Goal: Task Accomplishment & Management: Manage account settings

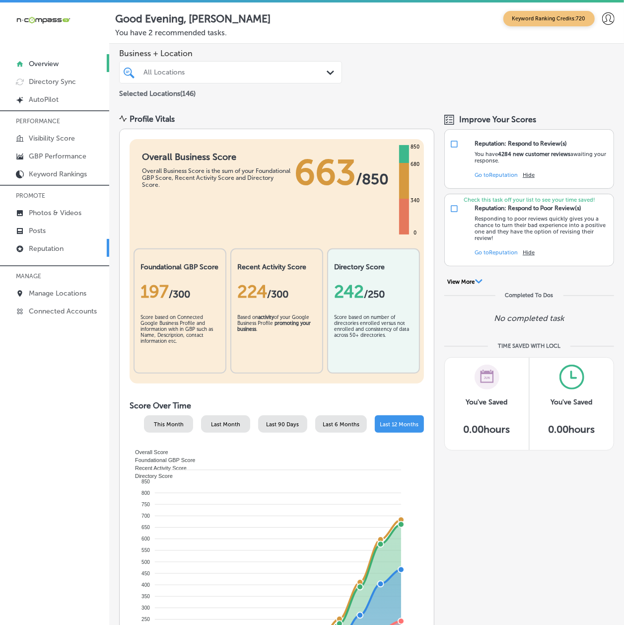
click at [42, 248] on p "Reputation" at bounding box center [46, 248] width 35 height 8
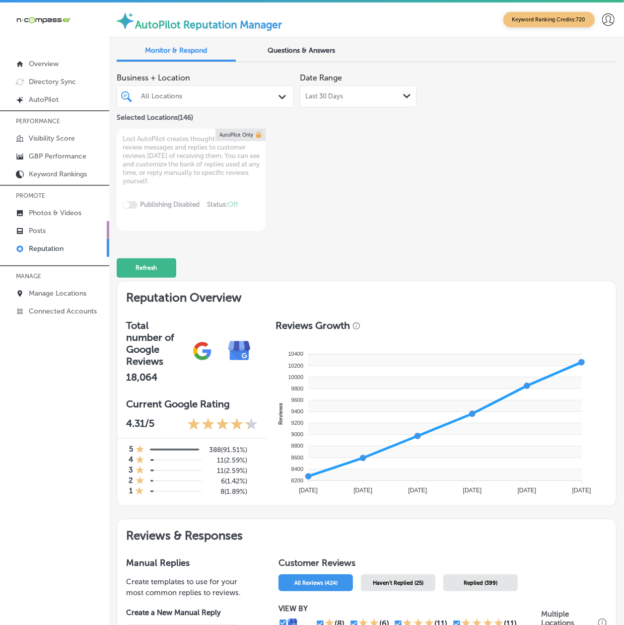
click at [34, 230] on p "Posts" at bounding box center [37, 231] width 17 height 8
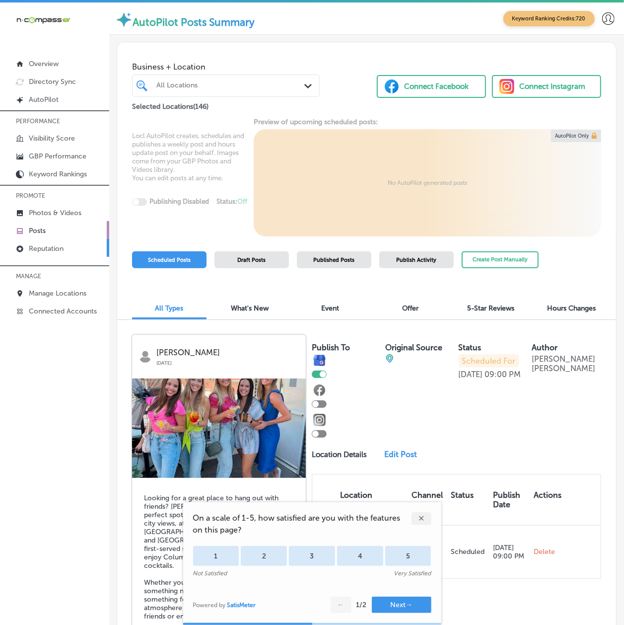
click at [50, 243] on link "Reputation" at bounding box center [54, 248] width 109 height 18
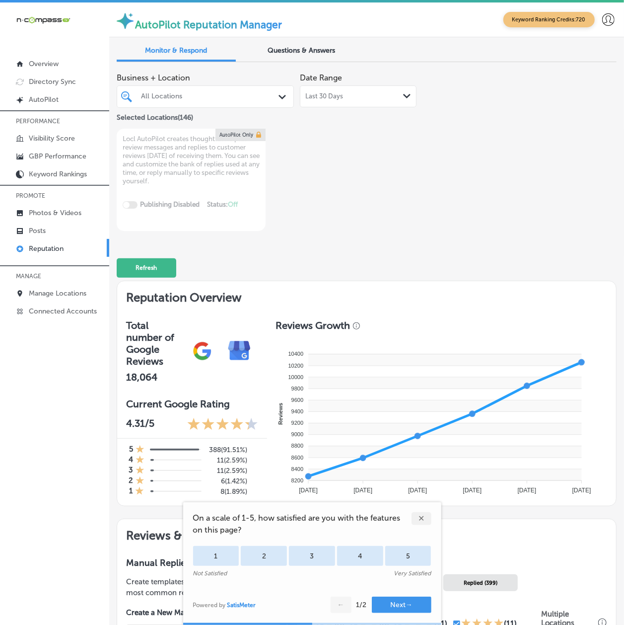
click at [192, 102] on div "All Locations Path Created with Sketch." at bounding box center [205, 96] width 177 height 22
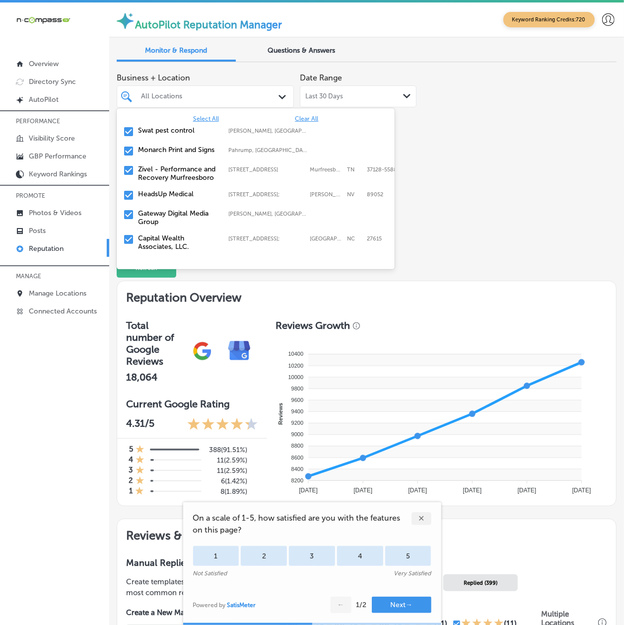
click at [295, 119] on span "Clear All" at bounding box center [306, 118] width 23 height 7
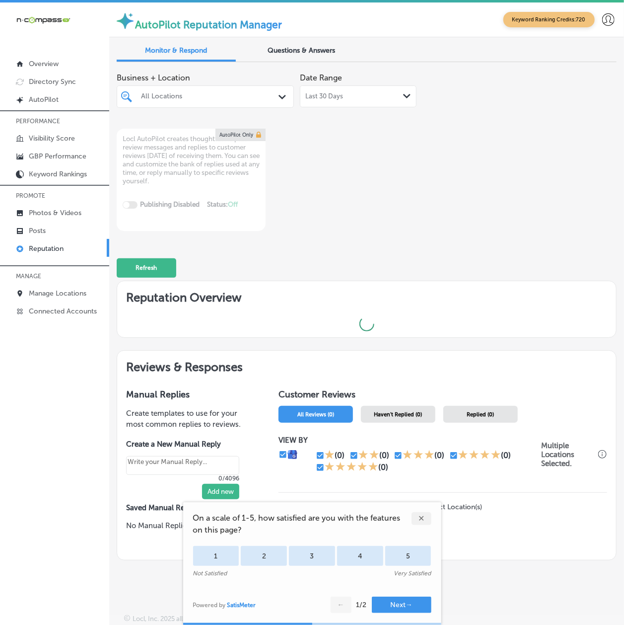
type textarea "x"
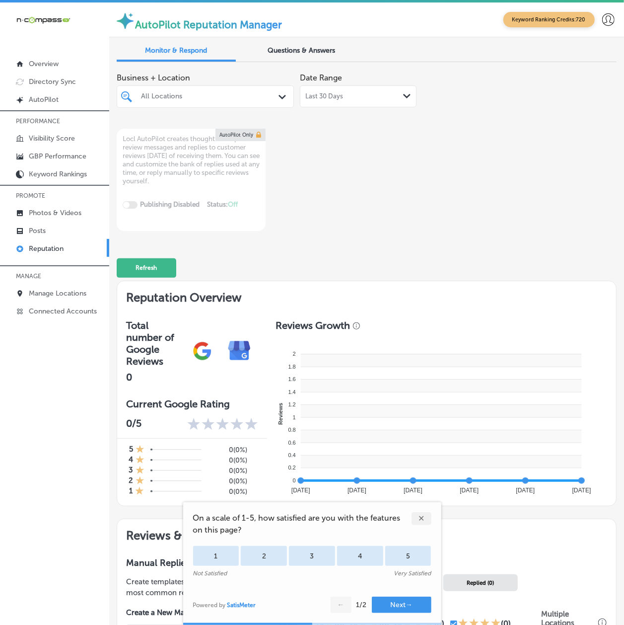
click at [163, 91] on div at bounding box center [199, 96] width 118 height 11
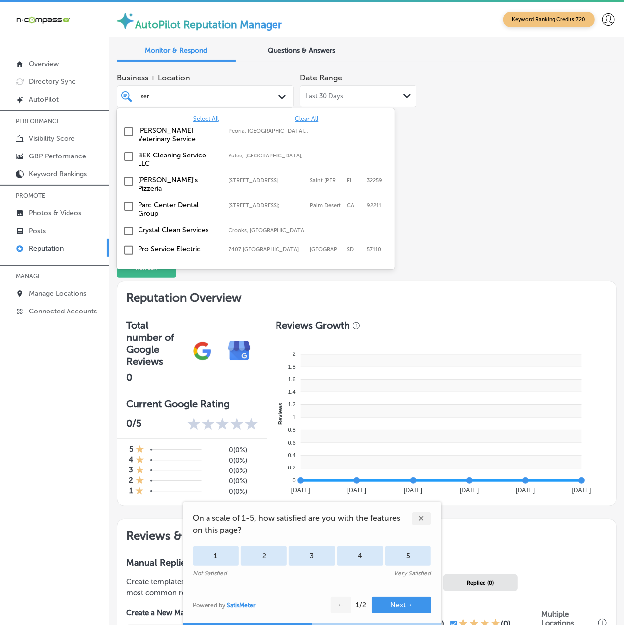
type input "sera"
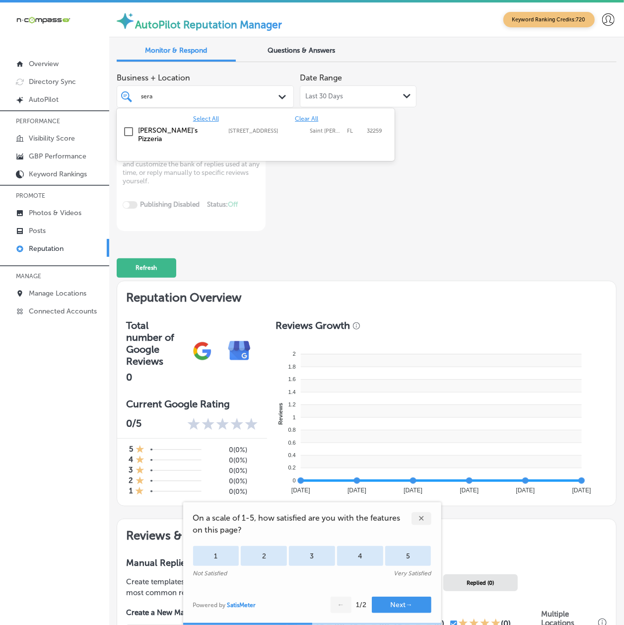
click at [181, 128] on label "[PERSON_NAME]'s Pizzeria" at bounding box center [179, 134] width 80 height 17
type textarea "x"
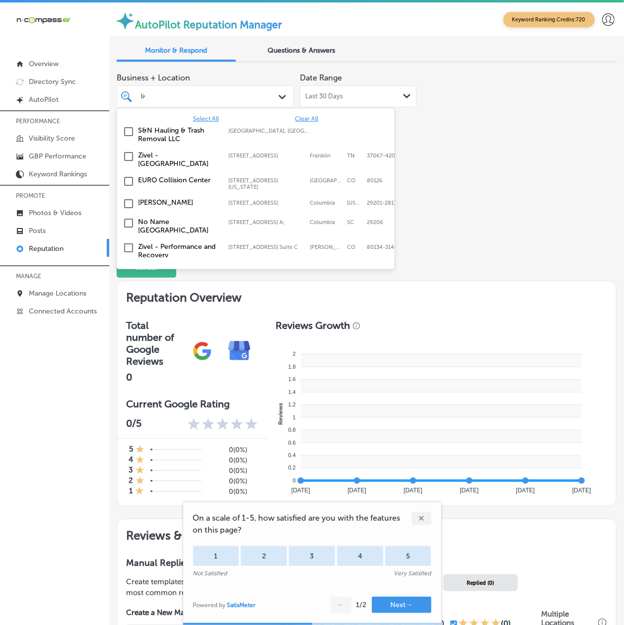
type input "live"
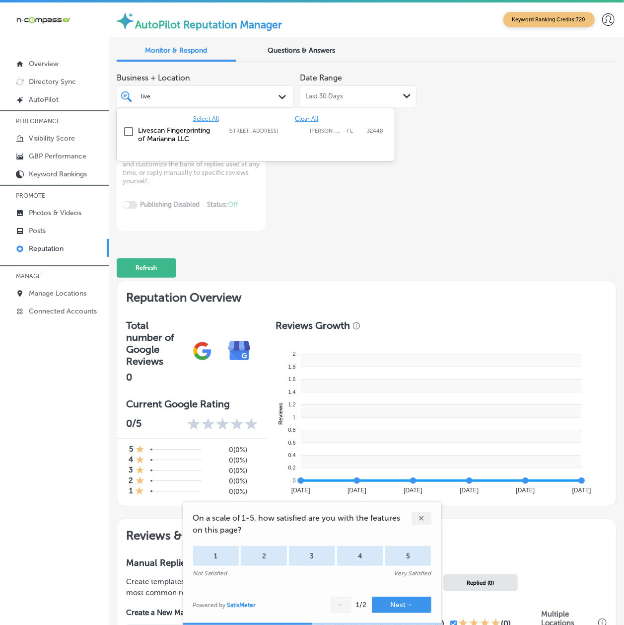
click at [145, 129] on label "Livescan Fingerprinting of Marianna LLC" at bounding box center [179, 134] width 80 height 17
type textarea "x"
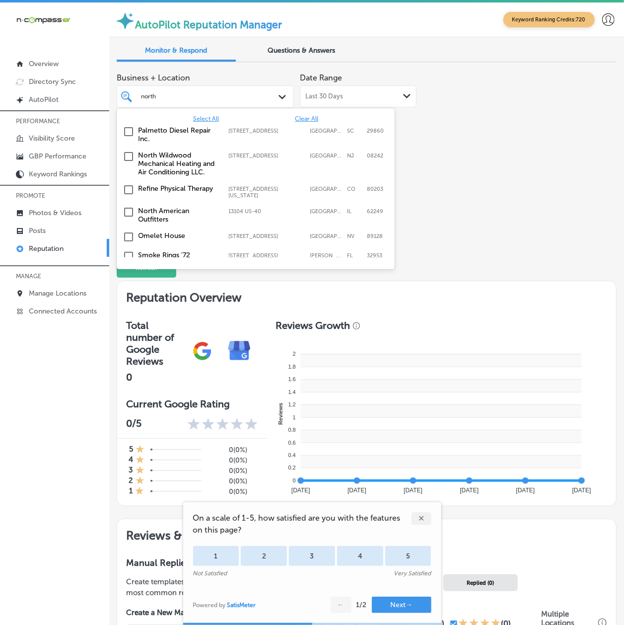
type input "north a"
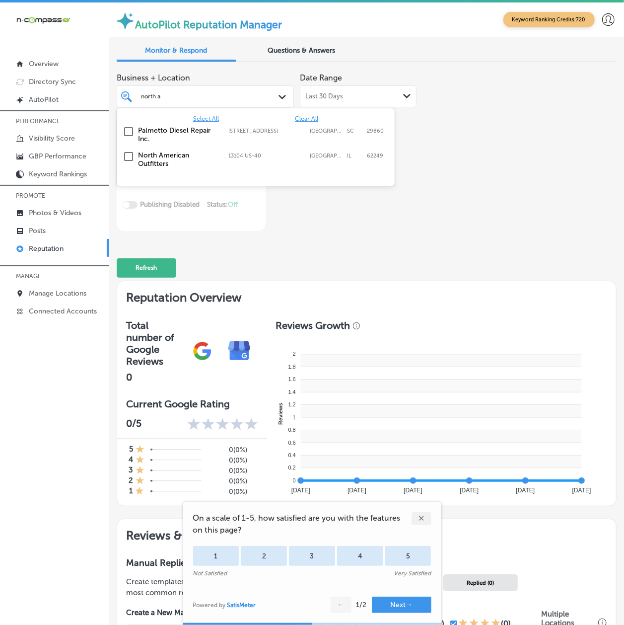
click at [145, 158] on label "North American Outfitters" at bounding box center [179, 159] width 80 height 17
type textarea "x"
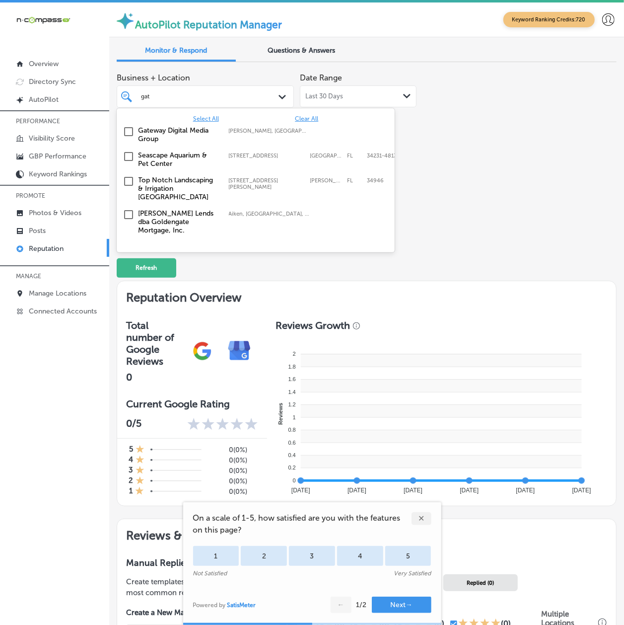
type input "gate"
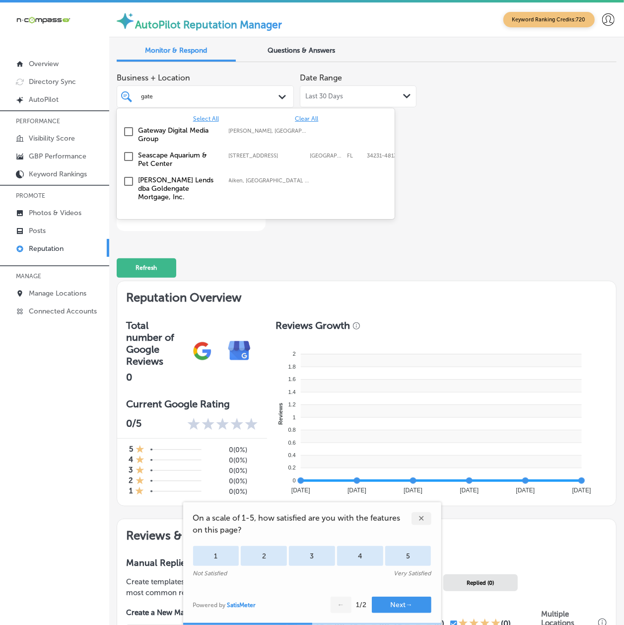
click at [145, 143] on div "Gateway Digital Media Group [GEOGRAPHIC_DATA], [GEOGRAPHIC_DATA], [GEOGRAPHIC_D…" at bounding box center [256, 134] width 270 height 21
type textarea "x"
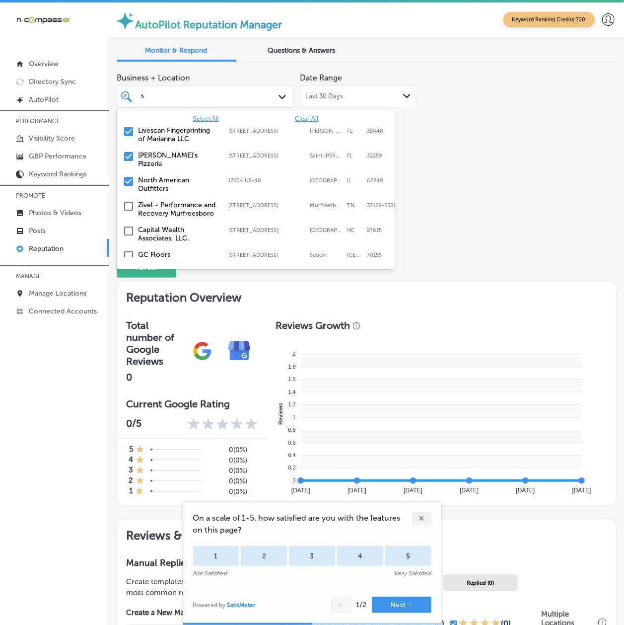
type input "fox"
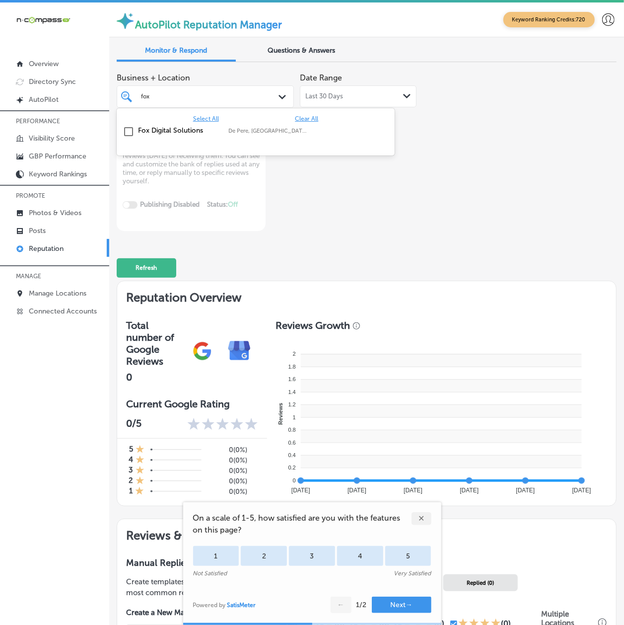
click at [144, 131] on label "Fox Digital Solutions" at bounding box center [179, 130] width 80 height 8
type textarea "x"
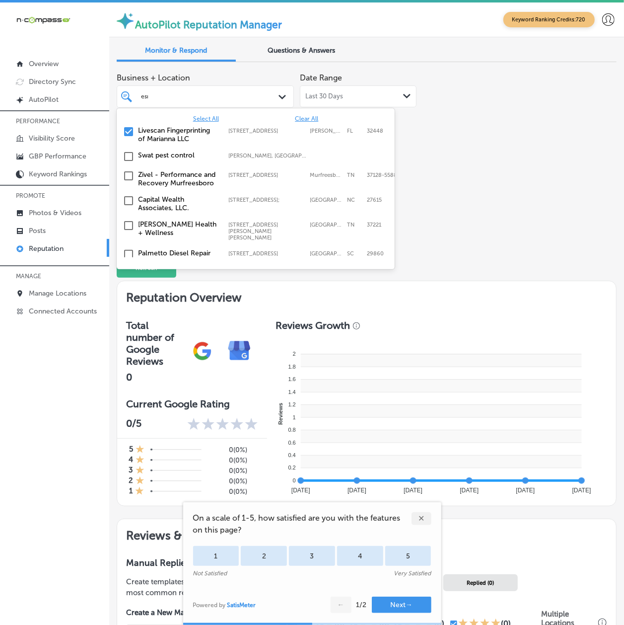
type input "esmera"
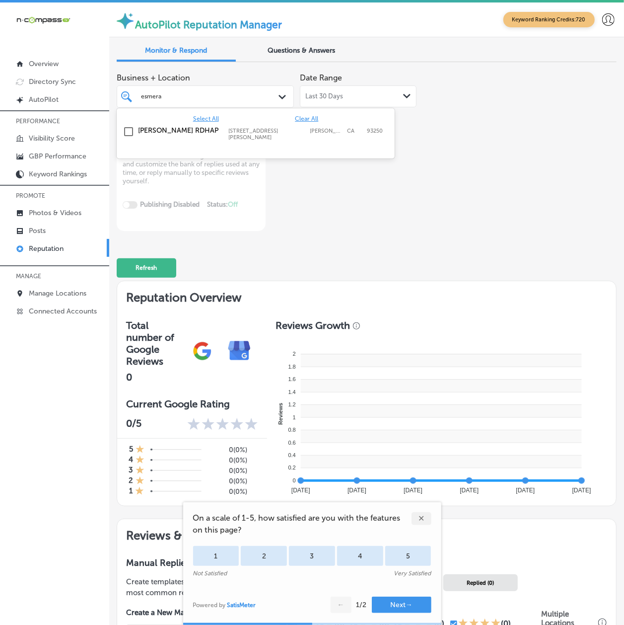
click at [144, 131] on label "[PERSON_NAME] RDHAP" at bounding box center [179, 130] width 80 height 8
type textarea "x"
type input "[PERSON_NAME]"
click at [144, 131] on label "[PERSON_NAME], MD" at bounding box center [179, 130] width 80 height 8
type textarea "x"
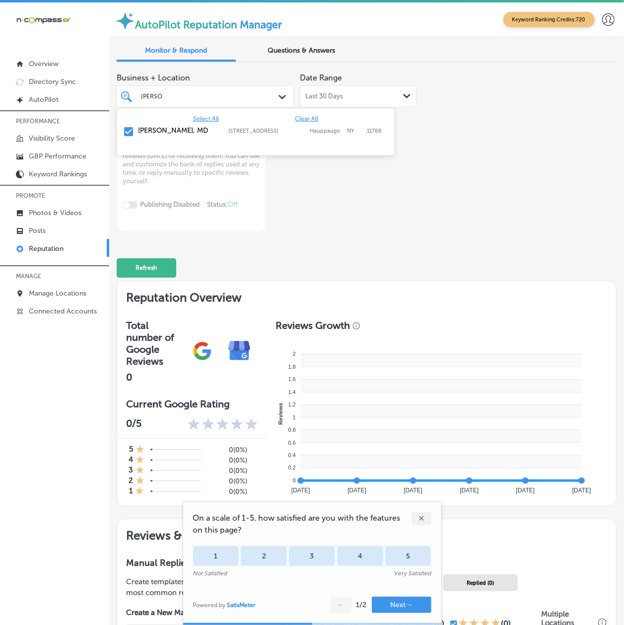
type input "[PERSON_NAME]"
click at [461, 221] on div "Business + Location [STREET_ADDRESS]. option focused, 1 of 147. 2 results avail…" at bounding box center [367, 149] width 500 height 163
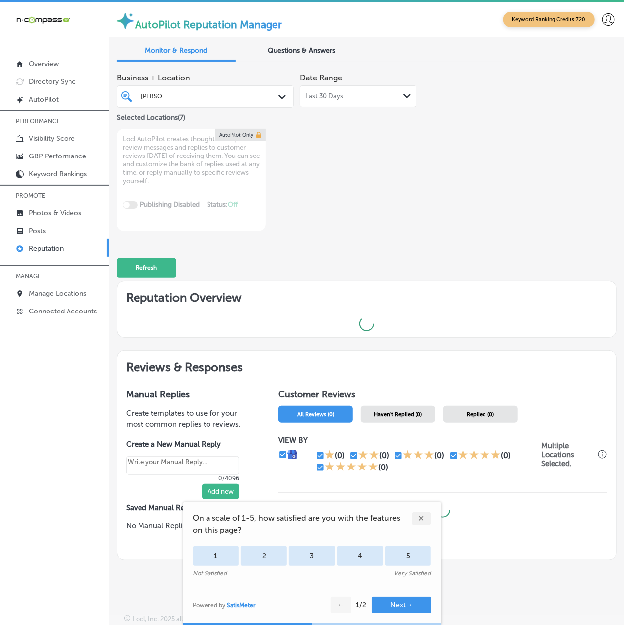
scroll to position [1, 0]
click at [420, 522] on div "✕" at bounding box center [422, 518] width 20 height 13
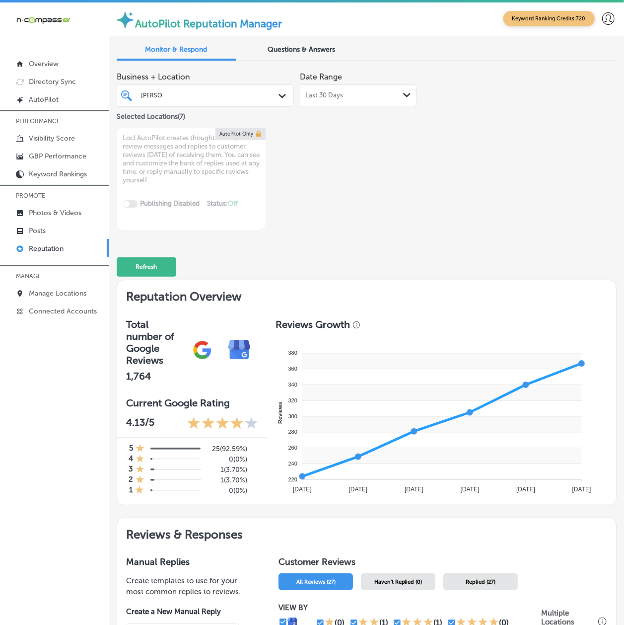
scroll to position [178, 0]
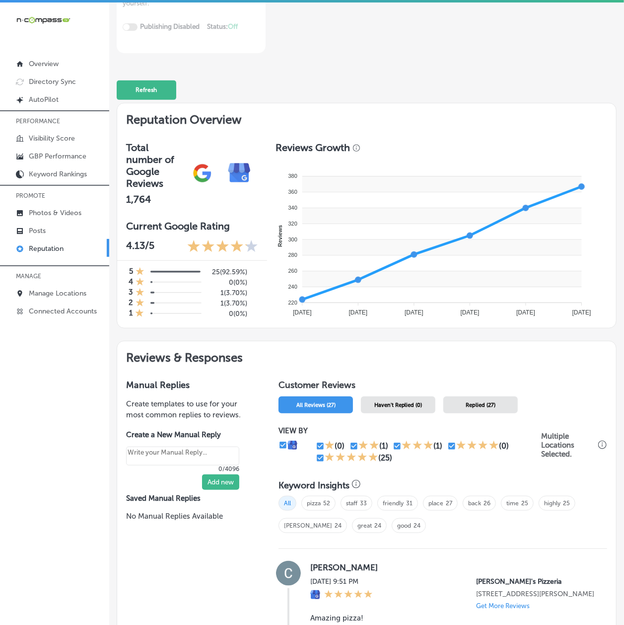
click at [388, 401] on div "Haven't Replied (0)" at bounding box center [398, 404] width 75 height 17
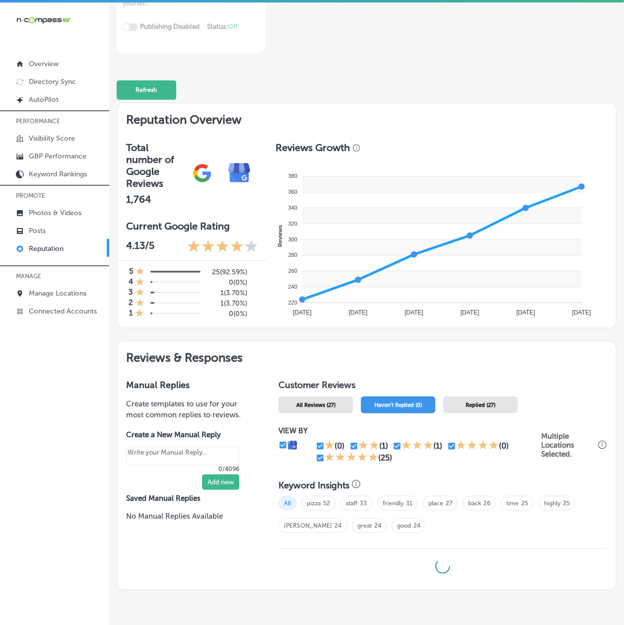
type textarea "x"
